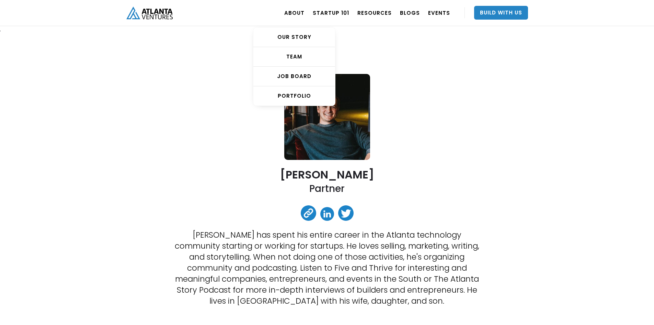
click at [299, 59] on div "TEAM" at bounding box center [294, 56] width 82 height 7
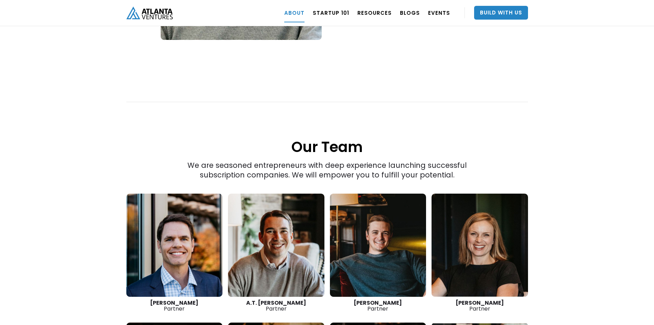
scroll to position [836, 0]
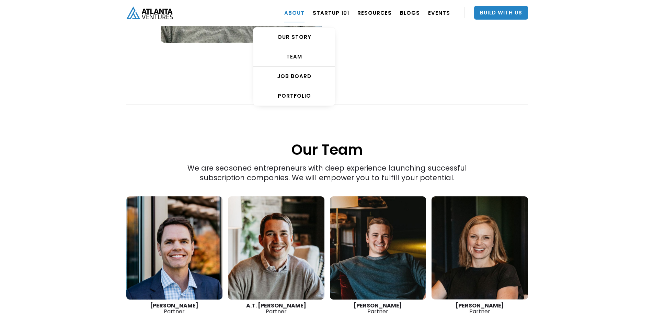
click at [296, 95] on div "PORTFOLIO" at bounding box center [294, 95] width 82 height 7
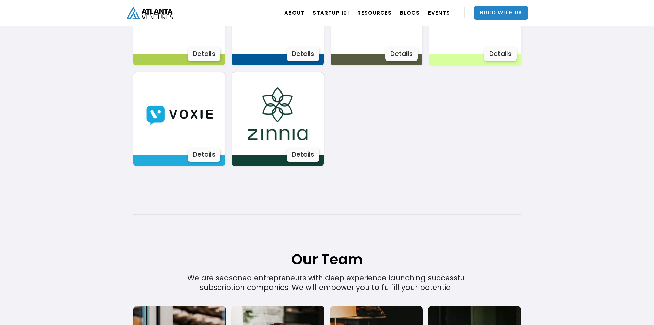
scroll to position [1349, 0]
